Goal: Task Accomplishment & Management: Manage account settings

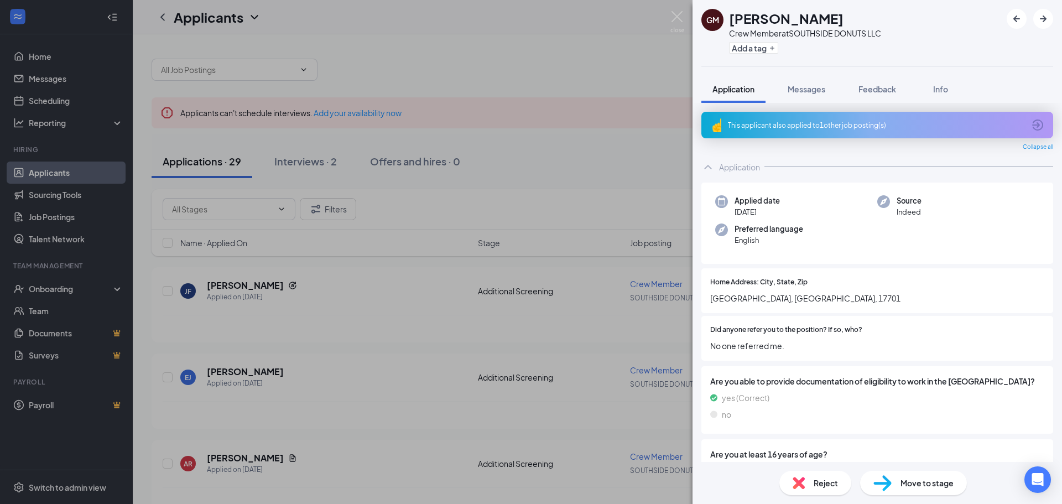
click at [493, 150] on div "GM gianna Murphy Crew Member at SOUTHSIDE DONUTS LLC Add a tag Application Mess…" at bounding box center [531, 252] width 1062 height 504
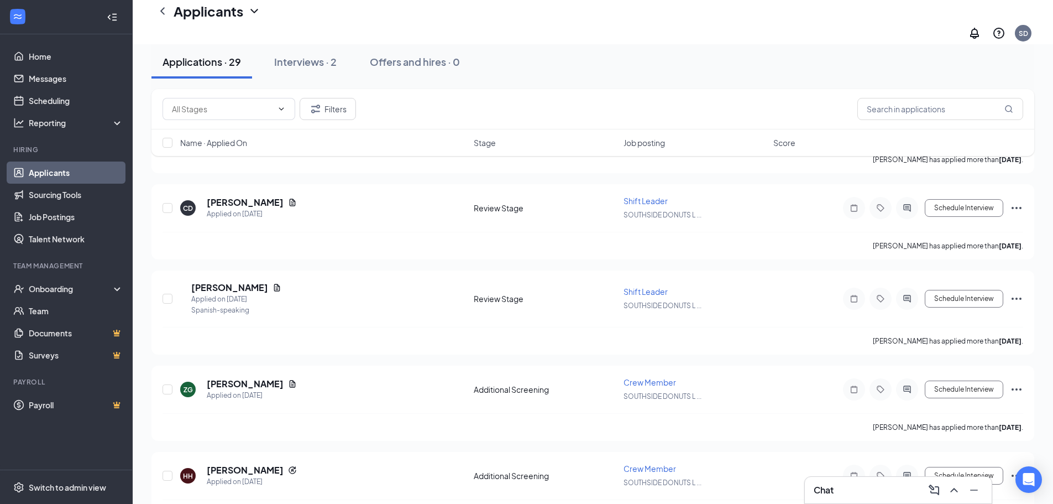
scroll to position [1769, 0]
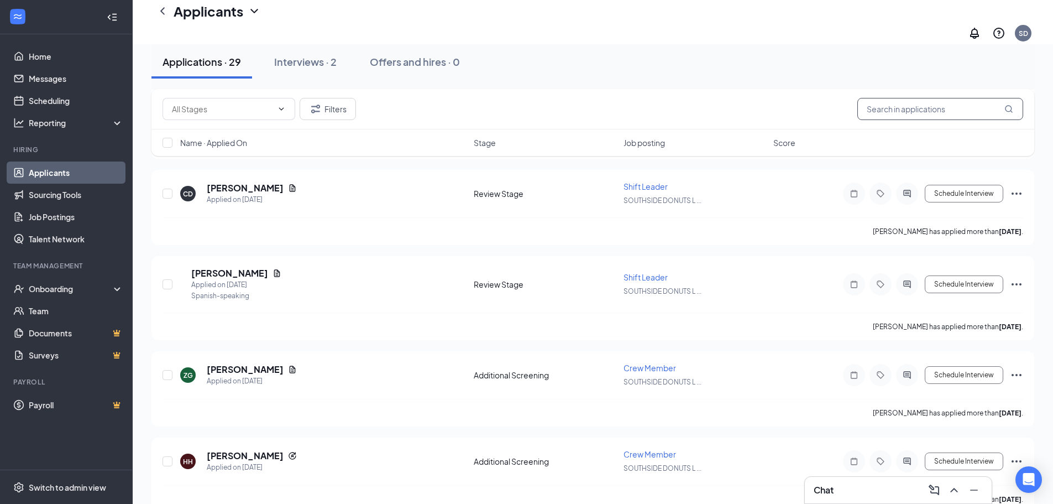
click at [899, 111] on input "text" at bounding box center [941, 109] width 166 height 22
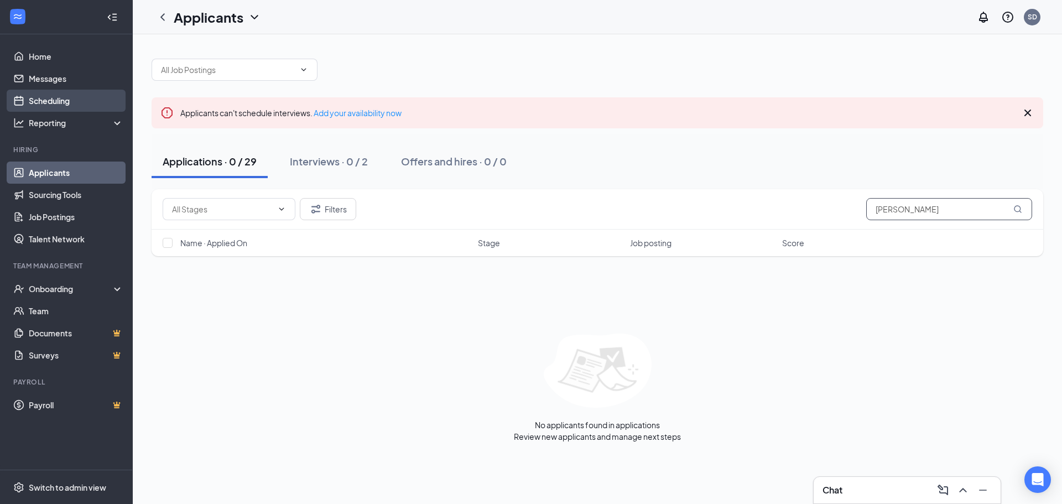
type input "Kristen"
drag, startPoint x: 39, startPoint y: 93, endPoint x: 38, endPoint y: 88, distance: 5.8
click at [39, 93] on link "Scheduling" at bounding box center [76, 101] width 95 height 22
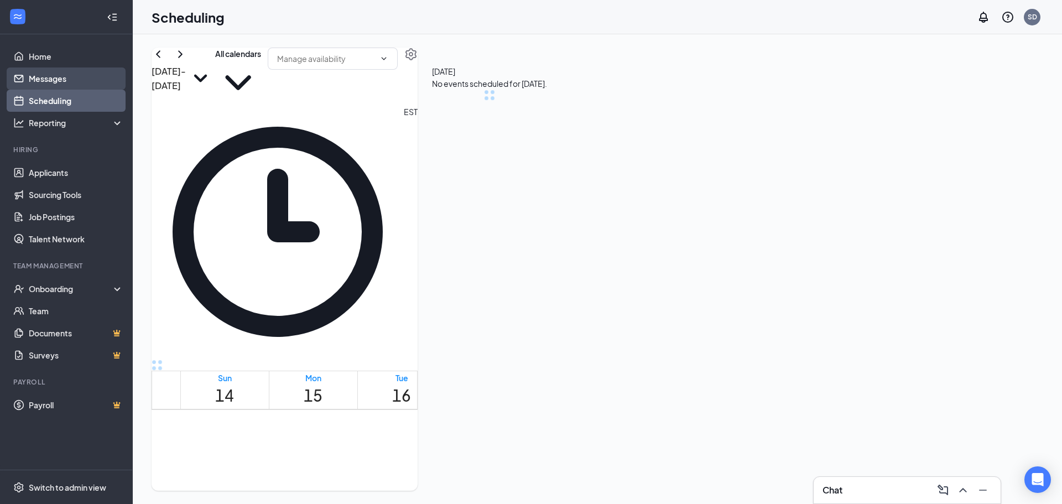
scroll to position [544, 0]
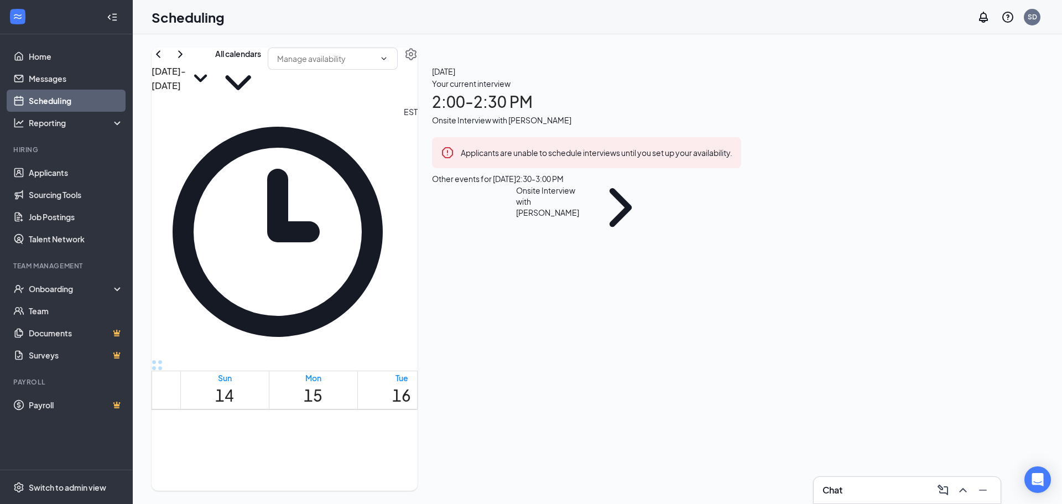
click at [586, 185] on div "2:30 - 3:00 PM" at bounding box center [551, 179] width 70 height 12
click at [606, 286] on div "Shift Leader at SOUTHSIDE DONUTS LLC" at bounding box center [548, 298] width 116 height 24
click at [606, 272] on h3 "[PERSON_NAME]" at bounding box center [548, 279] width 116 height 14
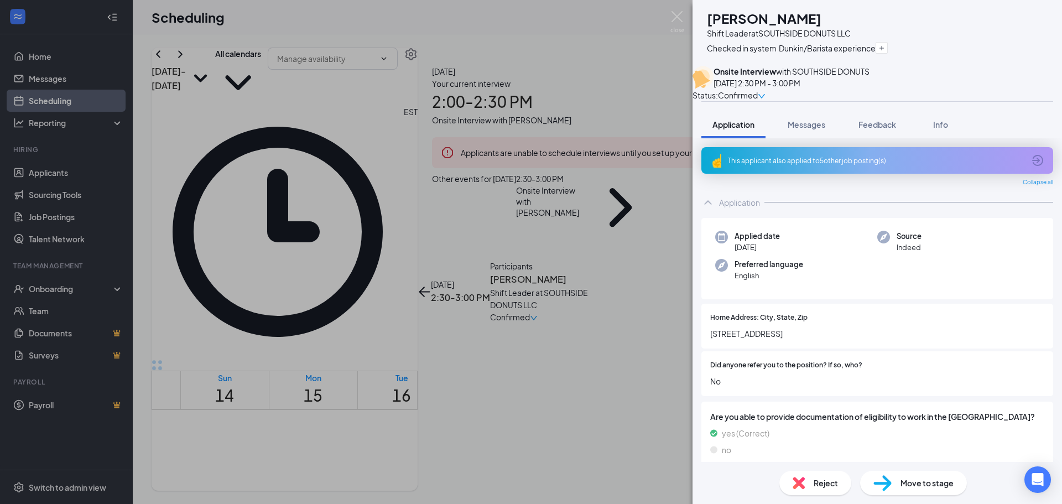
click at [843, 165] on div "This applicant also applied to 5 other job posting(s)" at bounding box center [876, 160] width 296 height 9
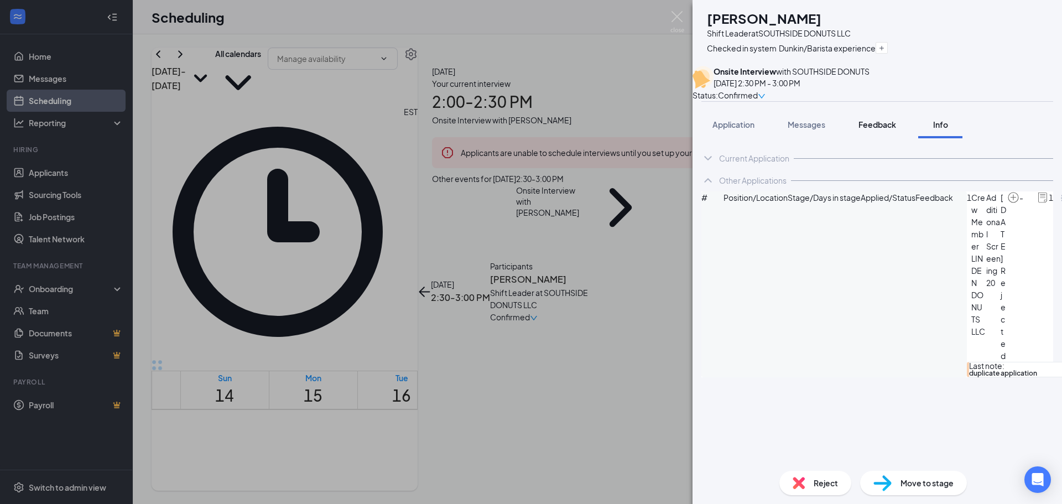
click at [886, 129] on span "Feedback" at bounding box center [877, 124] width 38 height 10
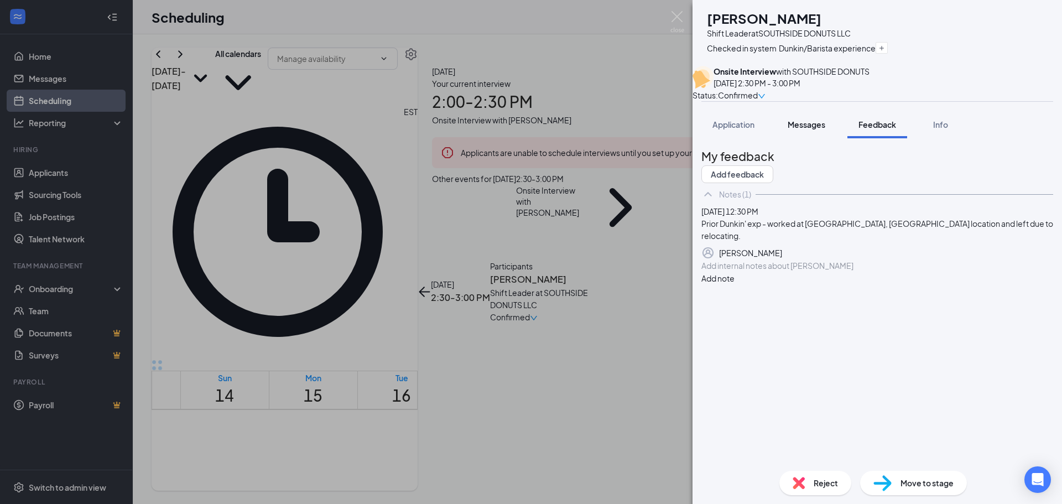
click at [819, 129] on span "Messages" at bounding box center [806, 124] width 38 height 10
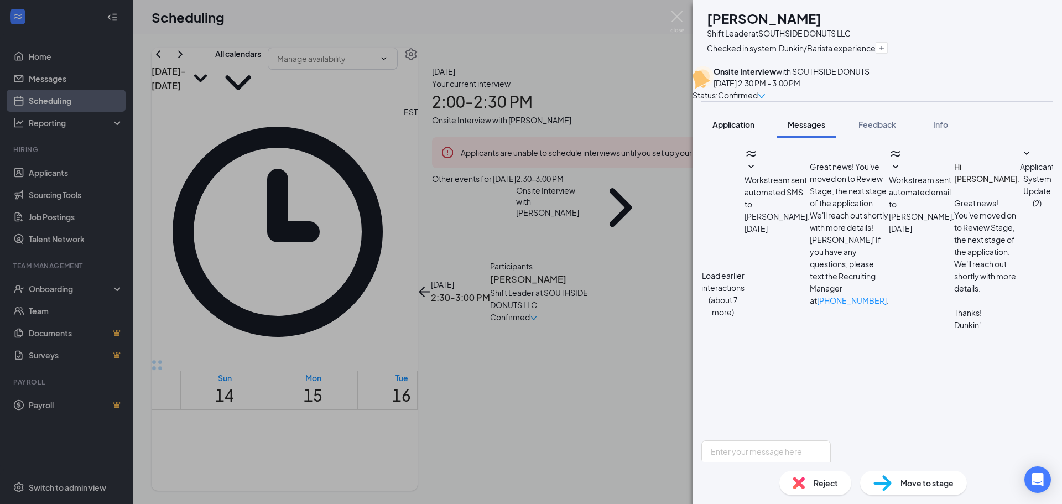
scroll to position [294, 0]
click at [742, 138] on button "Application" at bounding box center [733, 125] width 64 height 28
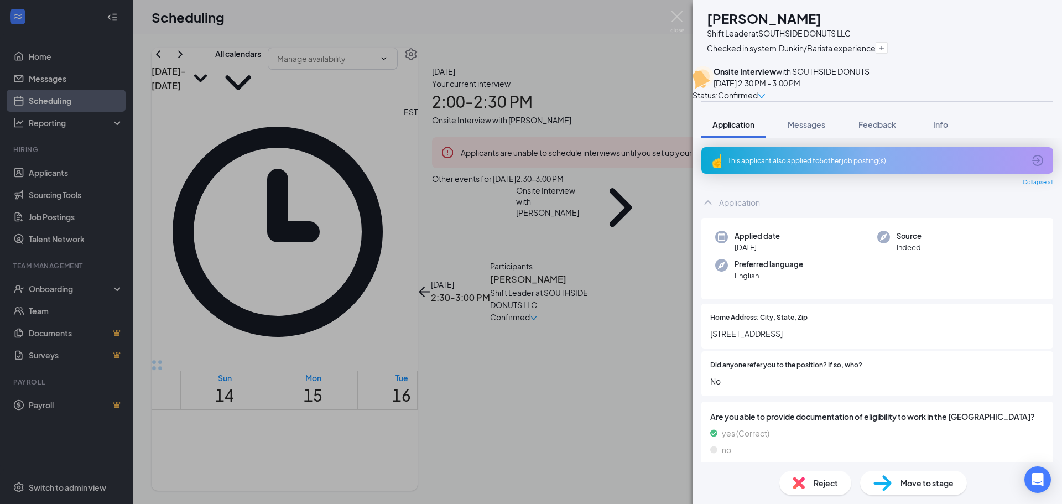
click at [925, 39] on div "KT Kirsten Tyson Shift Leader at SOUTHSIDE DONUTS LLC Checked in system Dunkin/…" at bounding box center [876, 33] width 369 height 66
click at [675, 11] on img at bounding box center [677, 22] width 14 height 22
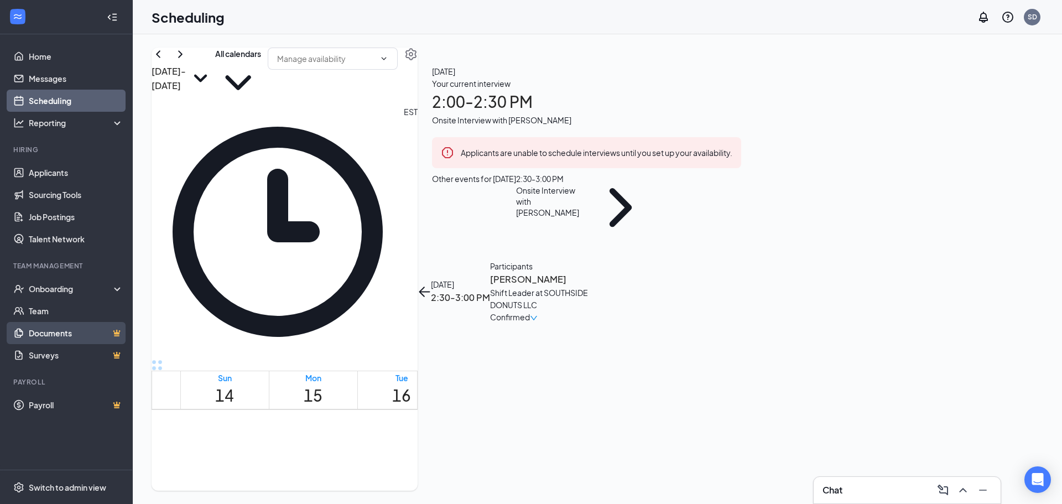
click at [49, 333] on link "Documents" at bounding box center [76, 333] width 95 height 22
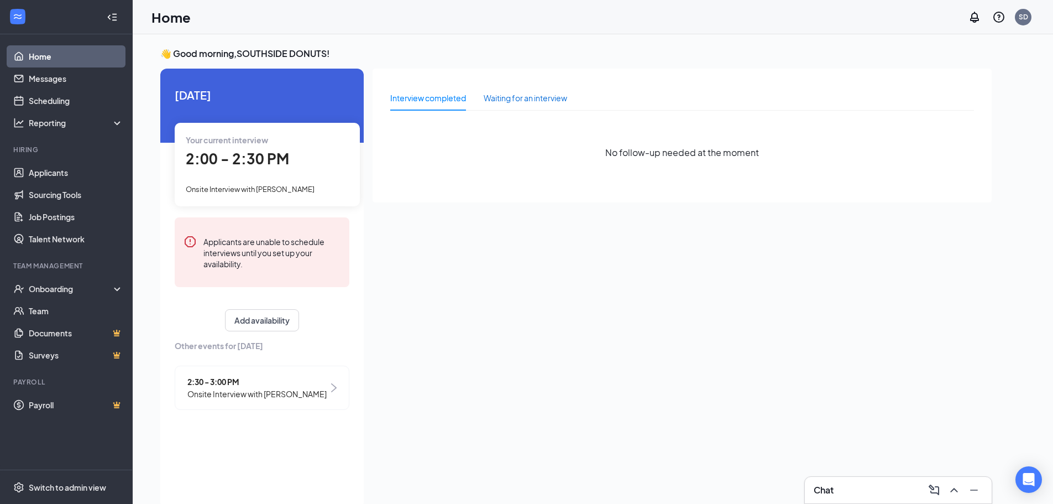
click at [506, 96] on div "Waiting for an interview" at bounding box center [525, 98] width 83 height 12
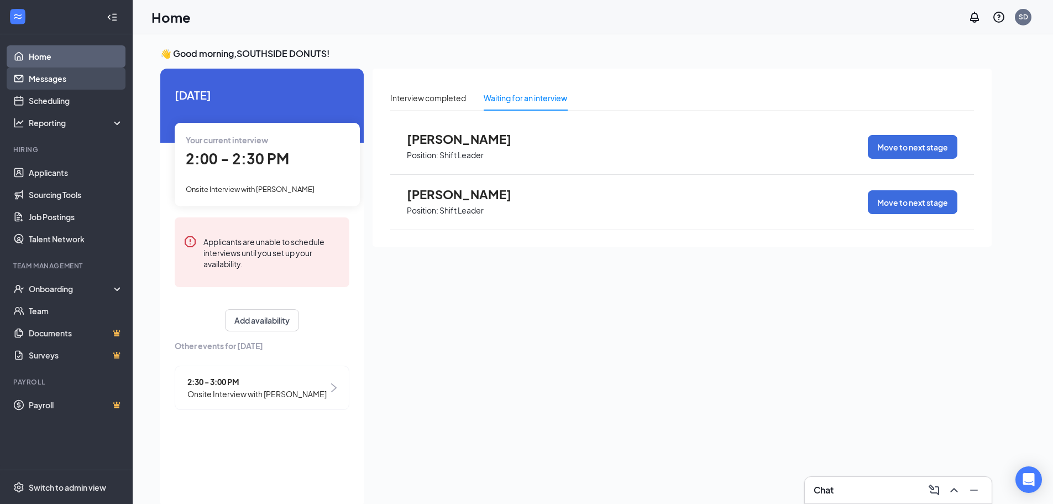
click at [83, 69] on link "Messages" at bounding box center [76, 78] width 95 height 22
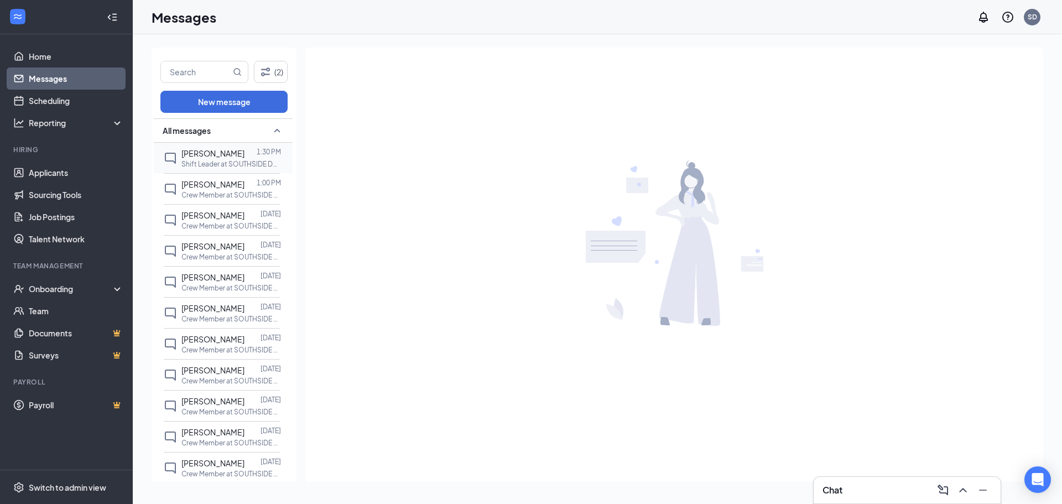
click at [228, 158] on div "[PERSON_NAME]" at bounding box center [212, 153] width 63 height 12
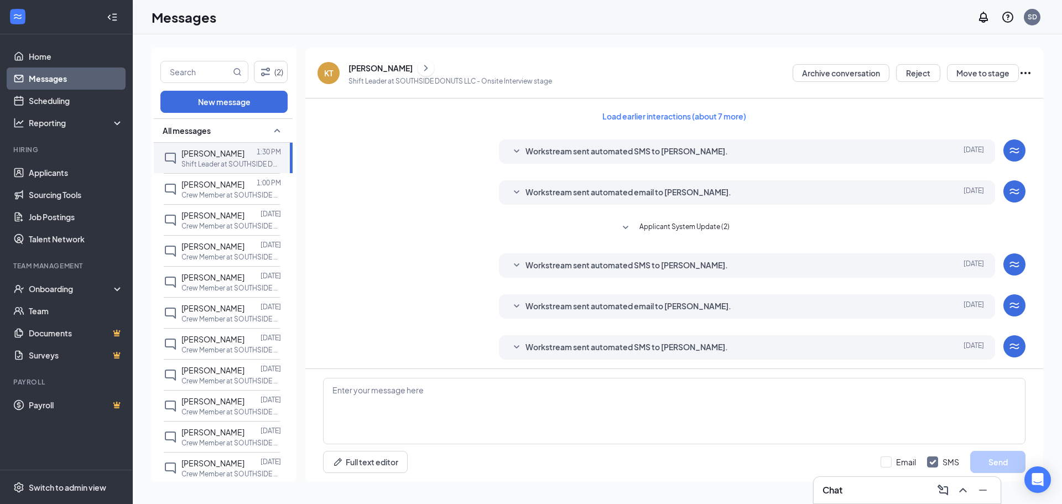
click at [420, 64] on icon "ChevronRight" at bounding box center [425, 67] width 11 height 13
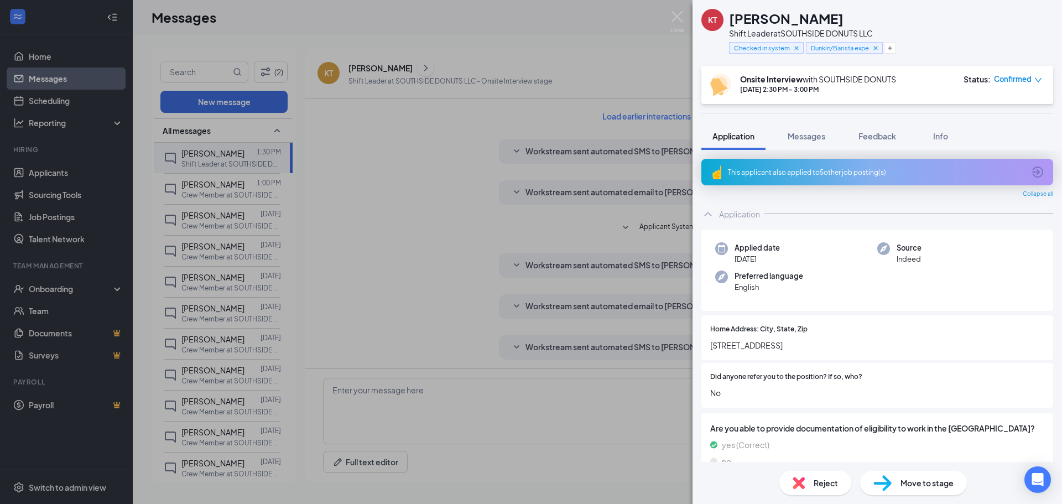
click at [385, 67] on div "KT [PERSON_NAME] Shift Leader at SOUTHSIDE DONUTS LLC Checked in system Dunkin/…" at bounding box center [531, 252] width 1062 height 504
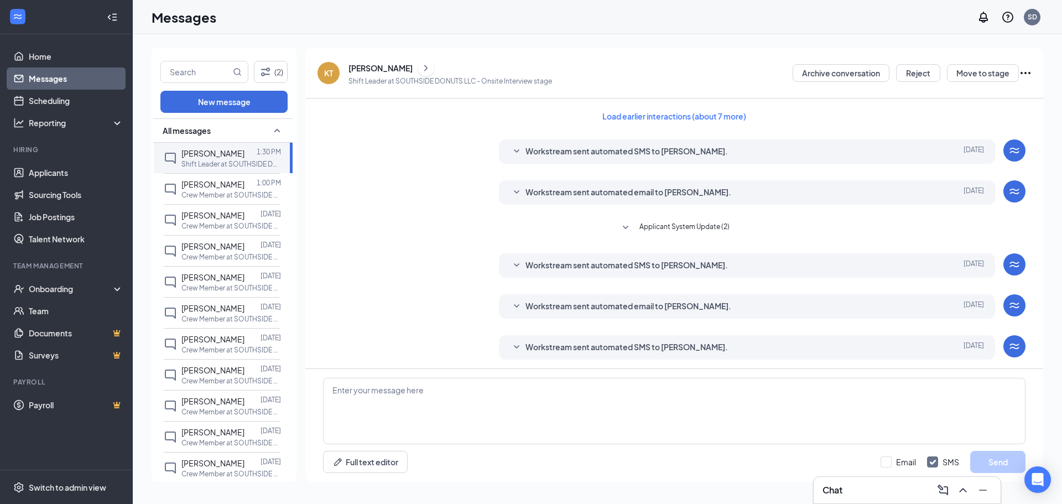
click at [385, 67] on div "[PERSON_NAME]" at bounding box center [380, 67] width 64 height 11
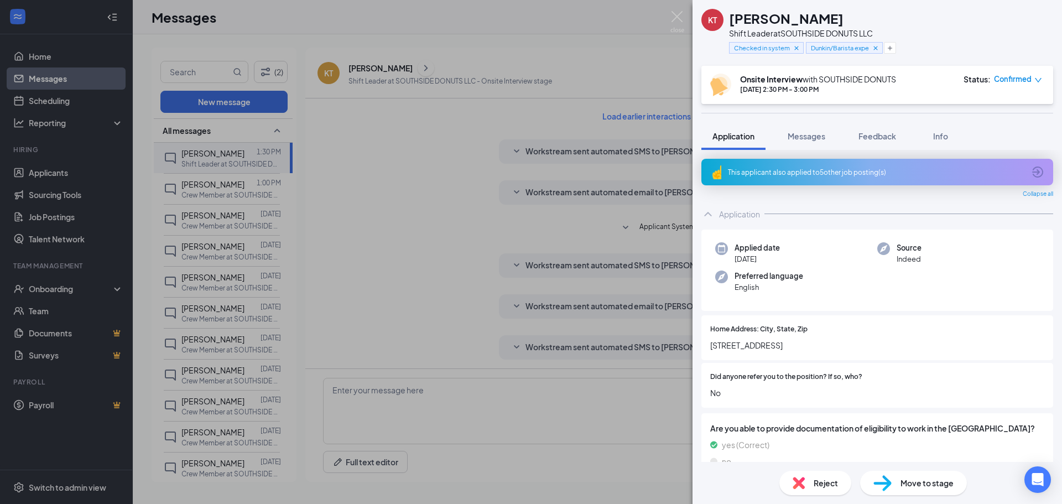
click at [1022, 195] on span "Collapse all" at bounding box center [1037, 194] width 30 height 9
